Goal: Information Seeking & Learning: Understand process/instructions

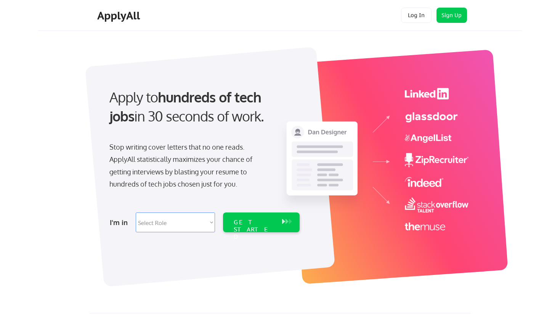
click at [198, 231] on select "Select Role Software Engineering Product Management Customer Success Sales UI/U…" at bounding box center [175, 223] width 79 height 20
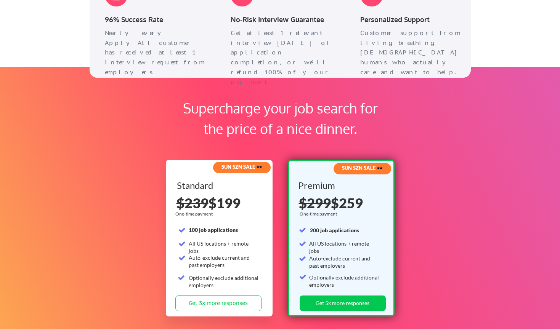
scroll to position [1063, 0]
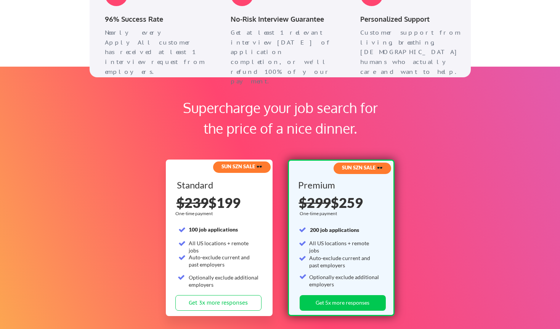
click at [325, 242] on div "All US locations + remote jobs" at bounding box center [344, 247] width 70 height 15
click at [327, 261] on div "Auto-exclude current and past employers" at bounding box center [344, 261] width 70 height 15
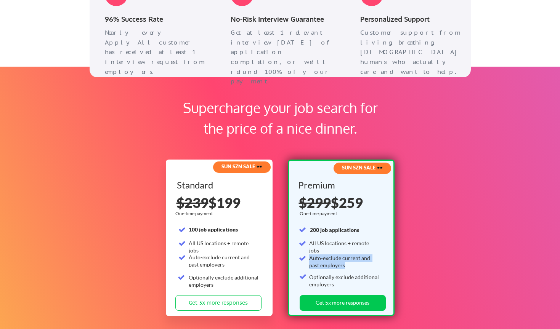
click at [327, 261] on div "Auto-exclude current and past employers" at bounding box center [344, 261] width 70 height 15
click at [359, 279] on div "Optionally exclude additional employers" at bounding box center [344, 280] width 70 height 15
click at [361, 279] on div "Optionally exclude additional employers" at bounding box center [344, 280] width 70 height 15
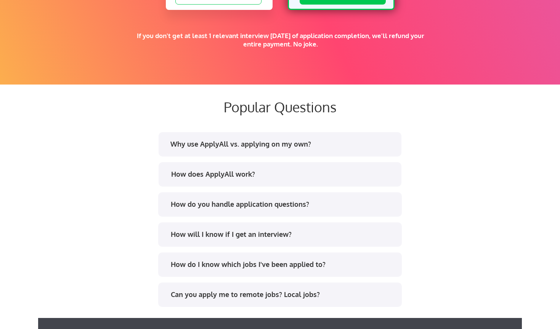
scroll to position [1452, 0]
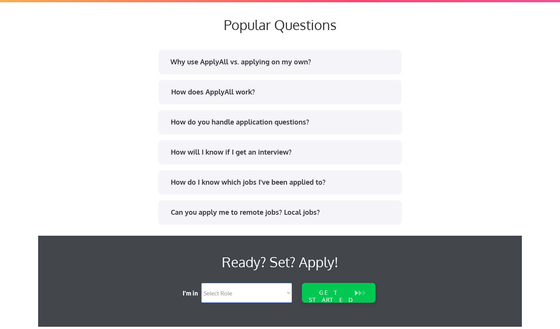
click at [292, 59] on div "Why use ApplyAll vs. applying on my own?" at bounding box center [282, 62] width 224 height 10
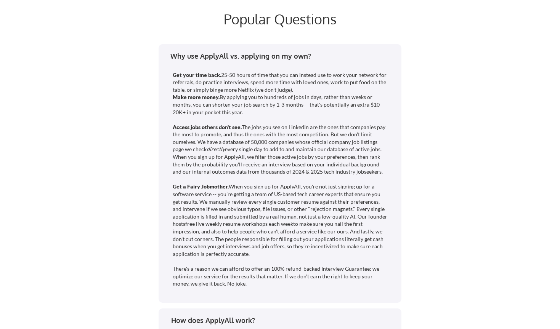
scroll to position [1459, 0]
drag, startPoint x: 305, startPoint y: 119, endPoint x: 232, endPoint y: 108, distance: 74.3
click at [232, 108] on div "Get your time back. 25-50 hours of time that you can instead use to work your n…" at bounding box center [281, 178] width 216 height 216
click at [253, 134] on div "Get your time back. 25-50 hours of time that you can instead use to work your n…" at bounding box center [281, 178] width 216 height 216
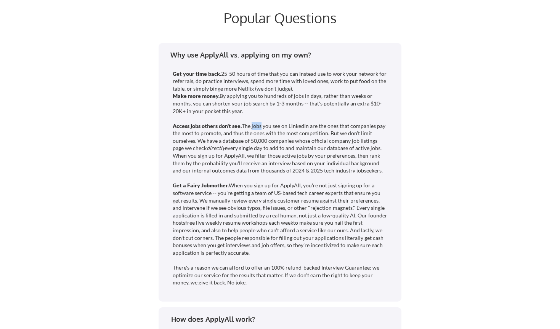
click at [253, 134] on div "Get your time back. 25-50 hours of time that you can instead use to work your n…" at bounding box center [281, 178] width 216 height 216
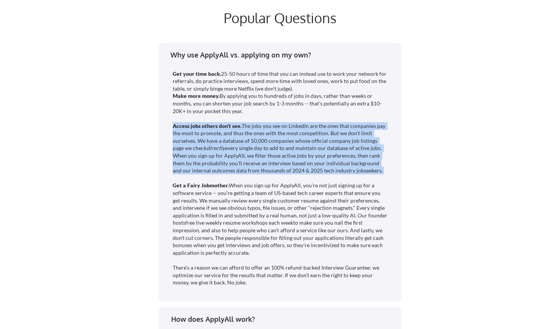
click at [253, 134] on div "Get your time back. 25-50 hours of time that you can instead use to work your n…" at bounding box center [281, 178] width 216 height 216
click at [289, 146] on div "Get your time back. 25-50 hours of time that you can instead use to work your n…" at bounding box center [281, 178] width 216 height 216
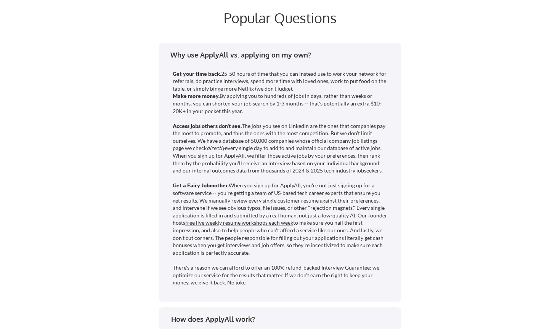
scroll to position [1458, 0]
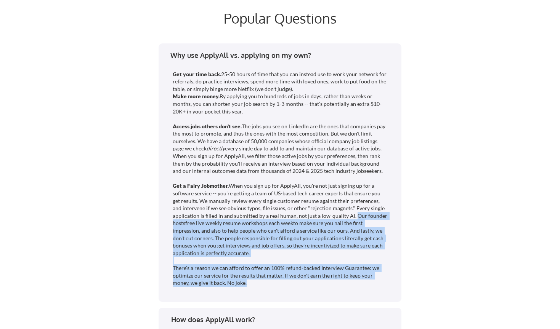
drag, startPoint x: 352, startPoint y: 224, endPoint x: 386, endPoint y: 291, distance: 74.6
click at [386, 287] on div "Get your time back. 25-50 hours of time that you can instead use to work your n…" at bounding box center [281, 178] width 216 height 216
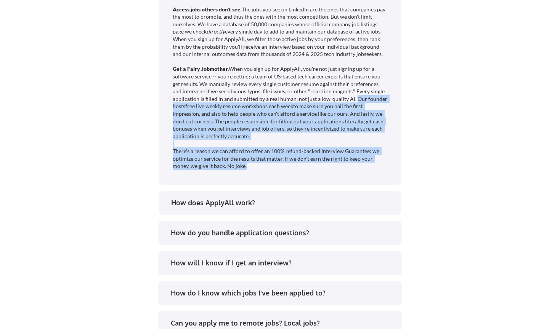
scroll to position [1575, 0]
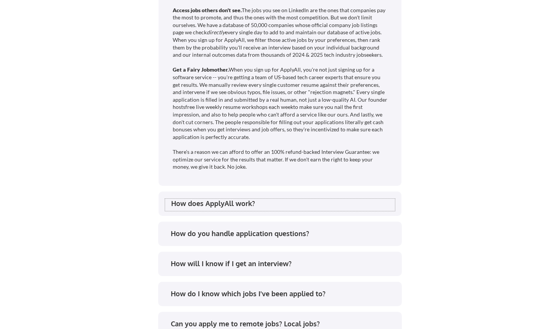
click at [346, 209] on div "How does ApplyAll work?" at bounding box center [280, 205] width 230 height 12
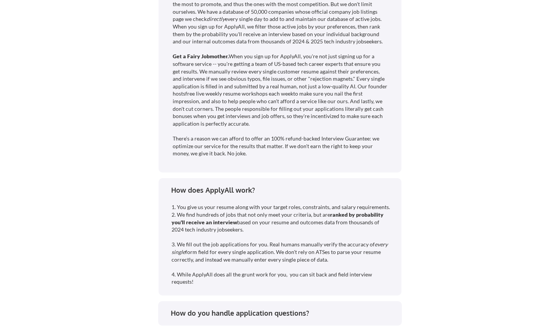
scroll to position [1586, 0]
